Goal: Task Accomplishment & Management: Use online tool/utility

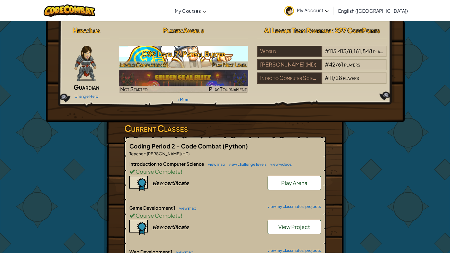
click at [213, 50] on h3 "CS2 Level 7: Patrol Buster" at bounding box center [184, 53] width 130 height 13
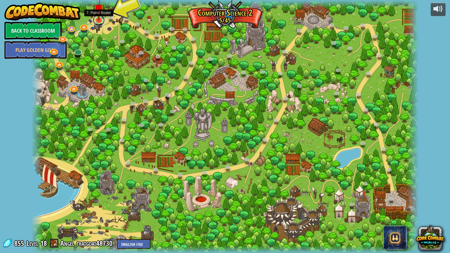
click at [103, 22] on link at bounding box center [99, 20] width 12 height 12
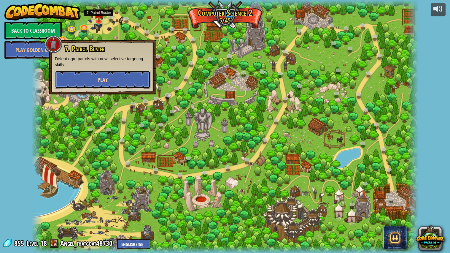
click at [108, 84] on button "Play" at bounding box center [102, 80] width 95 height 18
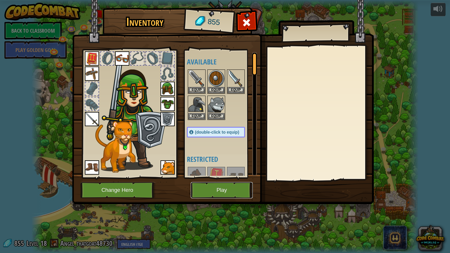
click at [229, 187] on button "Play" at bounding box center [222, 190] width 62 height 16
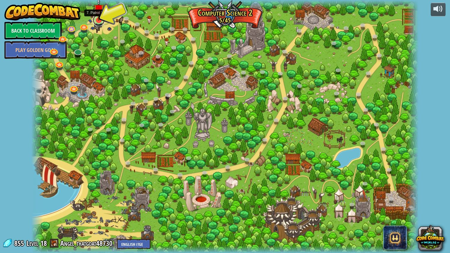
click at [103, 22] on link at bounding box center [99, 20] width 12 height 12
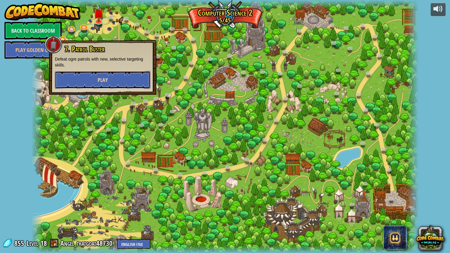
click at [103, 77] on span "Play" at bounding box center [103, 79] width 10 height 7
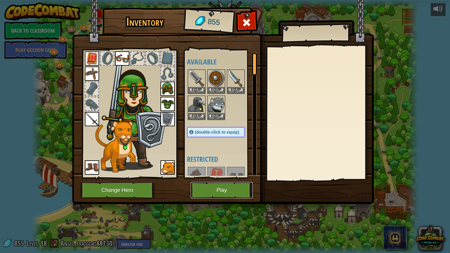
click at [205, 184] on button "Play" at bounding box center [222, 190] width 62 height 16
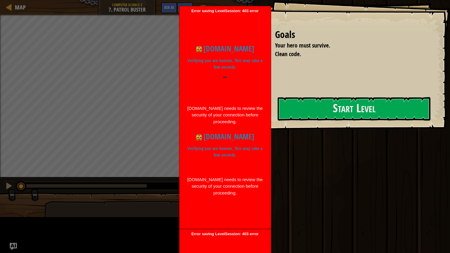
click at [194, 99] on div at bounding box center [225, 87] width 76 height 23
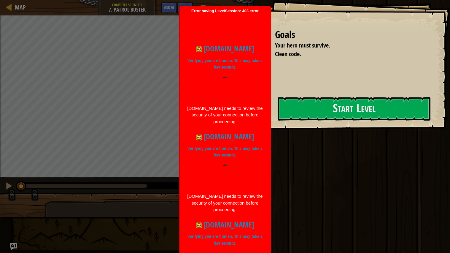
click at [194, 173] on div at bounding box center [225, 175] width 76 height 23
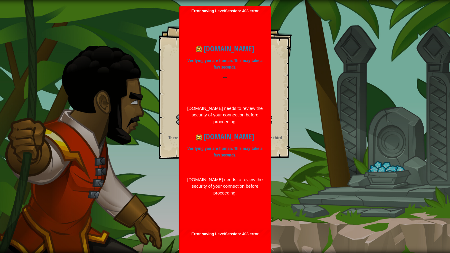
click at [197, 99] on div at bounding box center [225, 87] width 76 height 23
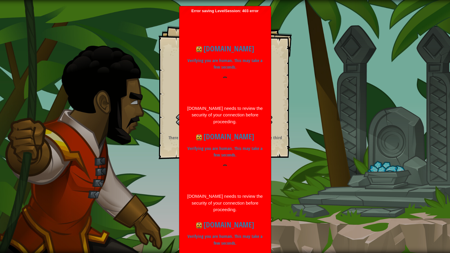
click at [197, 174] on div at bounding box center [225, 175] width 76 height 23
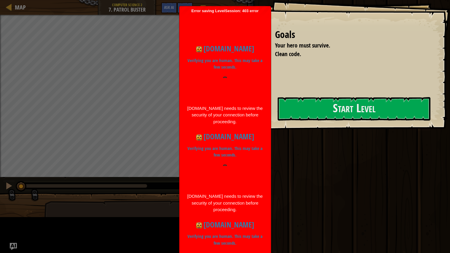
click at [197, 174] on div at bounding box center [225, 175] width 76 height 23
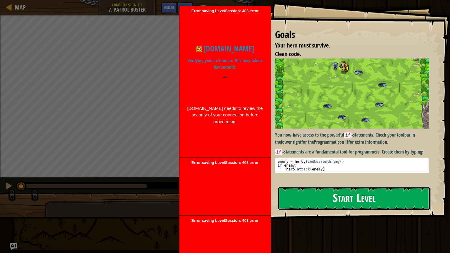
click at [312, 197] on button "Start Level" at bounding box center [353, 197] width 153 height 23
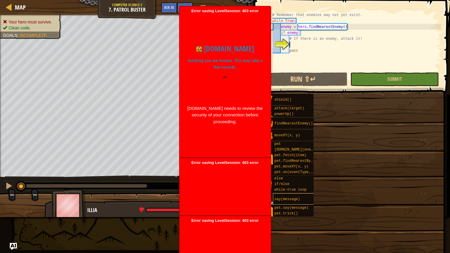
click at [312, 197] on div "say(message)" at bounding box center [295, 198] width 45 height 11
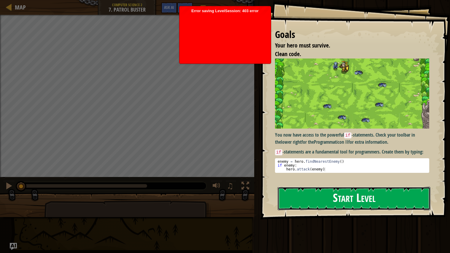
click at [387, 199] on button "Start Level" at bounding box center [353, 197] width 153 height 23
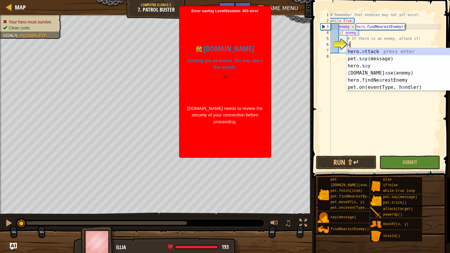
scroll to position [2, 1]
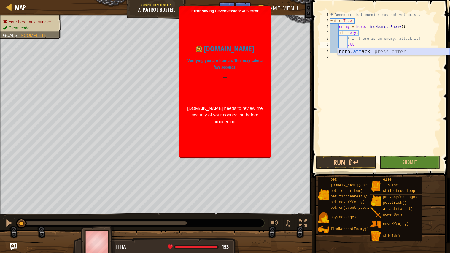
click at [369, 52] on div "hero. att ack press enter" at bounding box center [393, 58] width 112 height 21
type textarea "hero.attack(enemy)"
click at [381, 83] on div "# Remember that enemies may not yet exist. while True : enemy = hero . findNear…" at bounding box center [385, 89] width 112 height 154
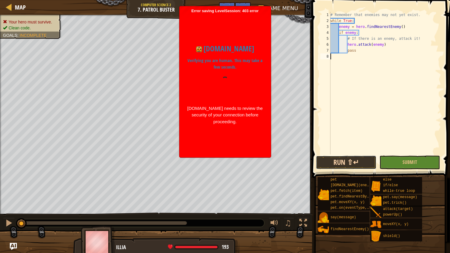
click at [348, 162] on button "Run ⇧↵" at bounding box center [346, 162] width 60 height 14
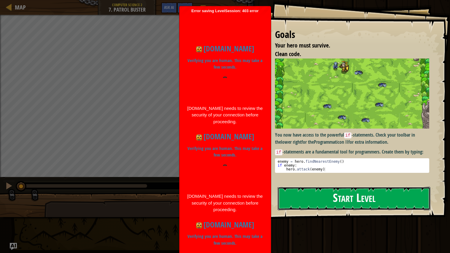
click at [396, 186] on button "Start Level" at bounding box center [353, 197] width 153 height 23
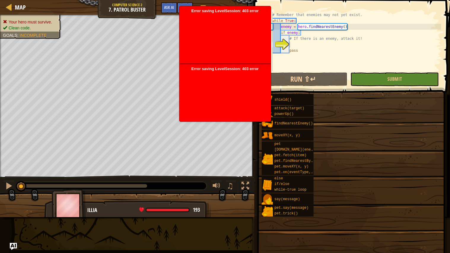
click at [396, 108] on div "Goals Your hero must survive. Clean code. You now have access to the powerful i…" at bounding box center [225, 126] width 450 height 253
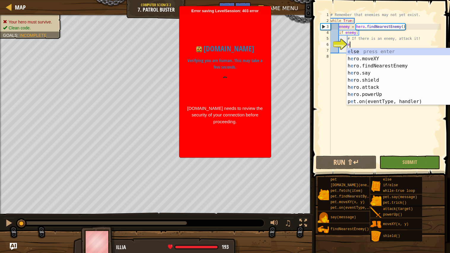
scroll to position [2, 1]
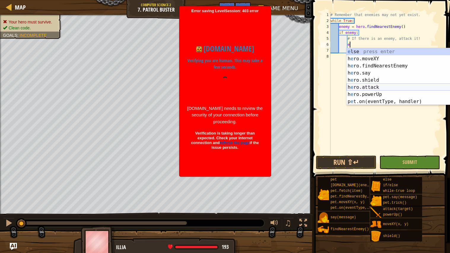
click at [380, 85] on div "e lse press enter h e ro.moveXY press enter h e ro.findNearestEnemy press enter…" at bounding box center [402, 83] width 112 height 71
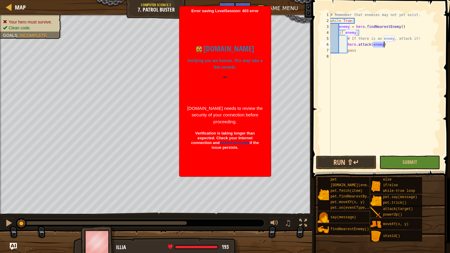
type textarea "hero.attack(enemy)"
click at [380, 87] on div "# Remember that enemies may not yet exist. while True : enemy = hero . findNear…" at bounding box center [385, 89] width 112 height 154
click at [395, 168] on button "Submit" at bounding box center [409, 162] width 60 height 14
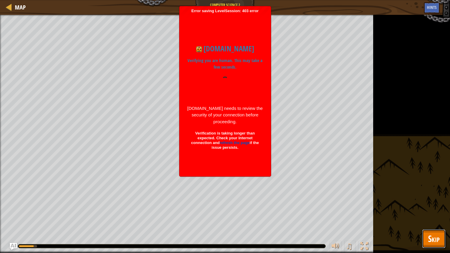
click at [435, 235] on span "Skip" at bounding box center [434, 238] width 12 height 12
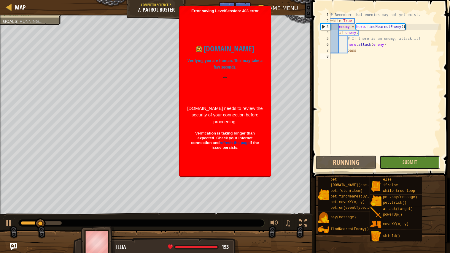
click at [429, 162] on button "Submit" at bounding box center [409, 162] width 60 height 14
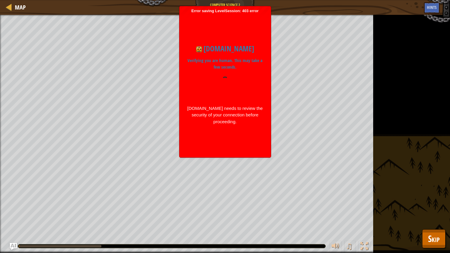
click at [429, 162] on div "Your hero must survive. Clean code. Goals : Running... ♫ Illia 193 x: 36 y: 29 …" at bounding box center [225, 134] width 450 height 238
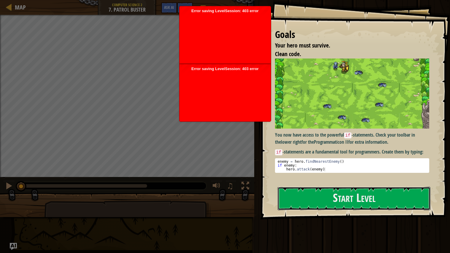
click at [412, 193] on button "Start Level" at bounding box center [353, 197] width 153 height 23
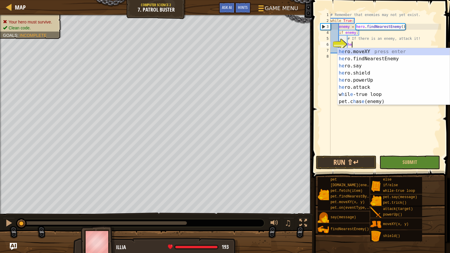
scroll to position [2, 1]
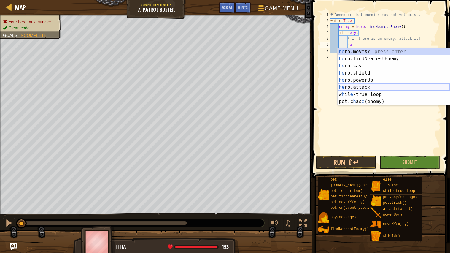
click at [366, 85] on div "he ro.moveXY press enter he ro.findNearestEnemy press enter he ro.say press ent…" at bounding box center [393, 83] width 112 height 71
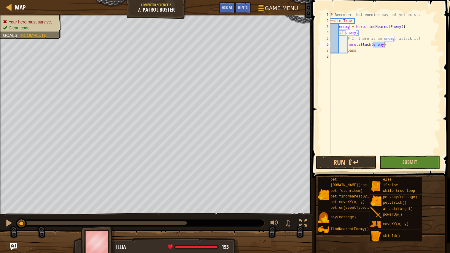
type textarea "hero.attack(enemy)"
click at [419, 157] on button "Submit" at bounding box center [409, 162] width 60 height 14
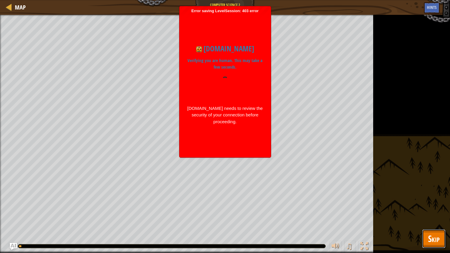
click at [431, 236] on span "Skip" at bounding box center [434, 238] width 12 height 12
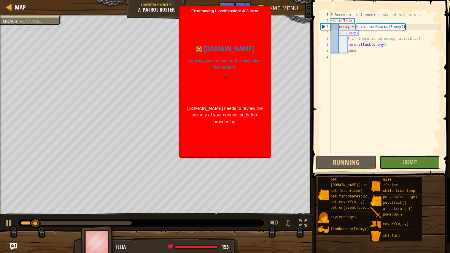
click at [416, 161] on button "Submit" at bounding box center [409, 162] width 60 height 14
